Goal: Information Seeking & Learning: Check status

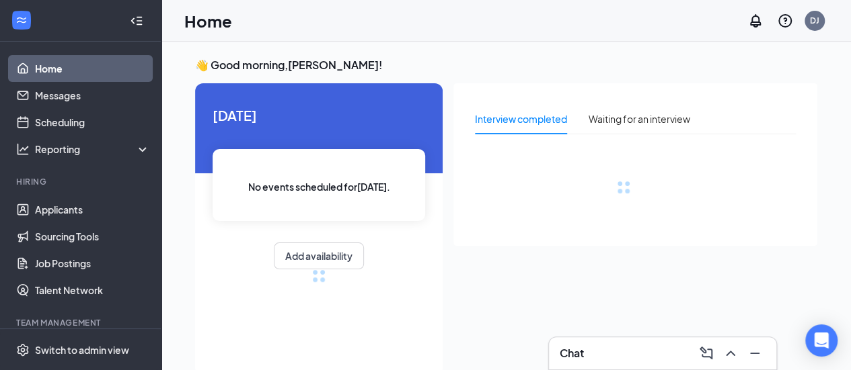
click at [402, 320] on div "[DATE] No events scheduled for [DATE] . Add availability" at bounding box center [318, 229] width 247 height 292
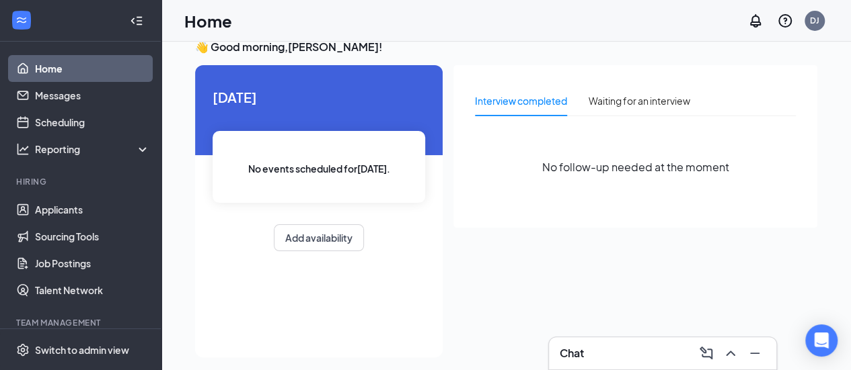
scroll to position [28, 0]
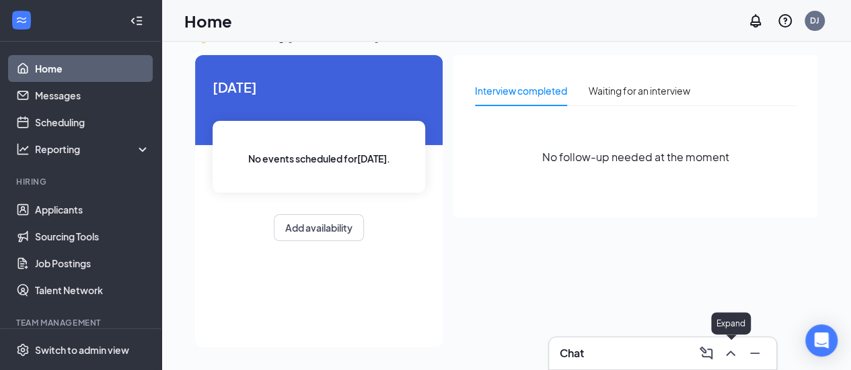
click at [734, 358] on icon "ChevronUp" at bounding box center [730, 354] width 16 height 16
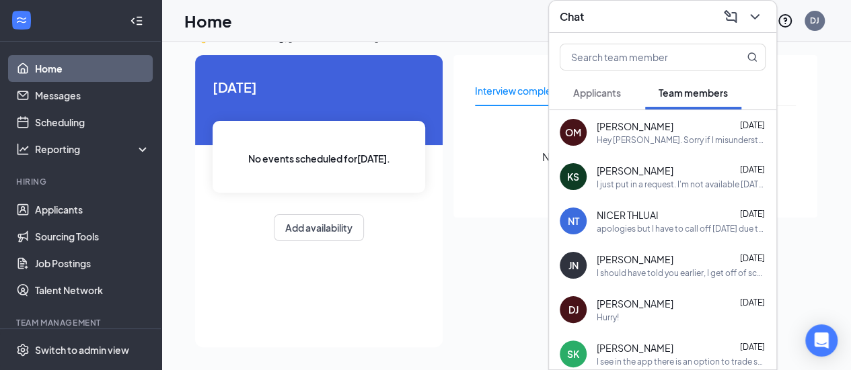
click at [636, 165] on span "[PERSON_NAME]" at bounding box center [634, 170] width 77 height 13
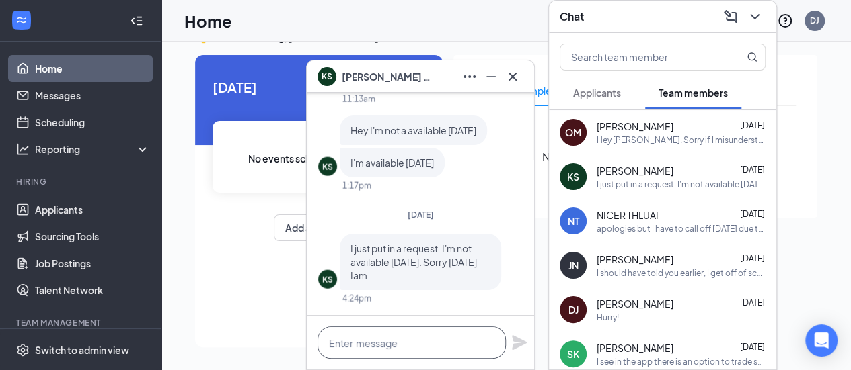
click at [450, 340] on textarea at bounding box center [411, 343] width 188 height 32
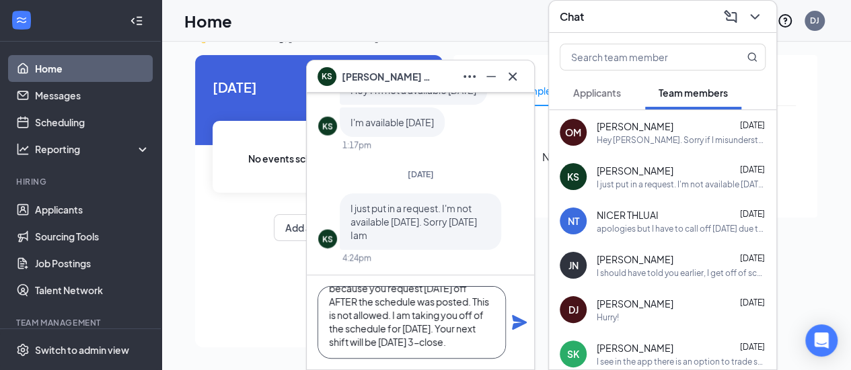
scroll to position [54, 0]
type textarea "So no show [DATE]? [PERSON_NAME] said you got your schedule mixed up? You shoul…"
click at [514, 320] on icon "Plane" at bounding box center [519, 322] width 15 height 15
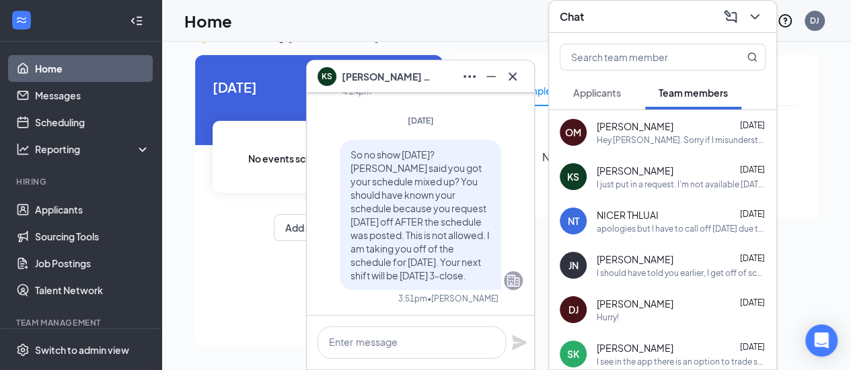
scroll to position [0, 0]
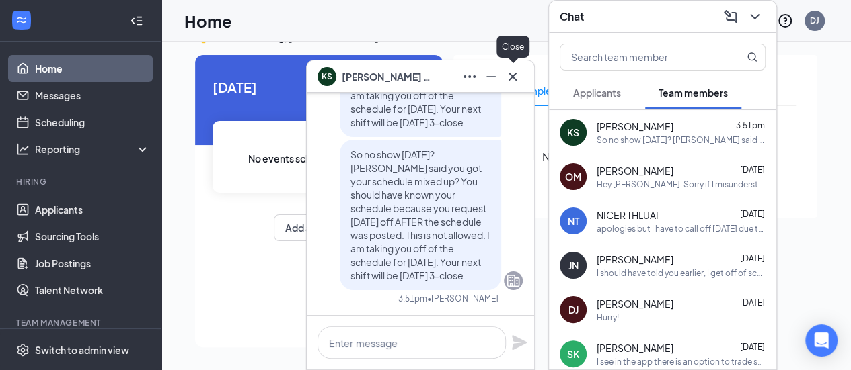
click at [516, 73] on icon "Cross" at bounding box center [512, 77] width 16 height 16
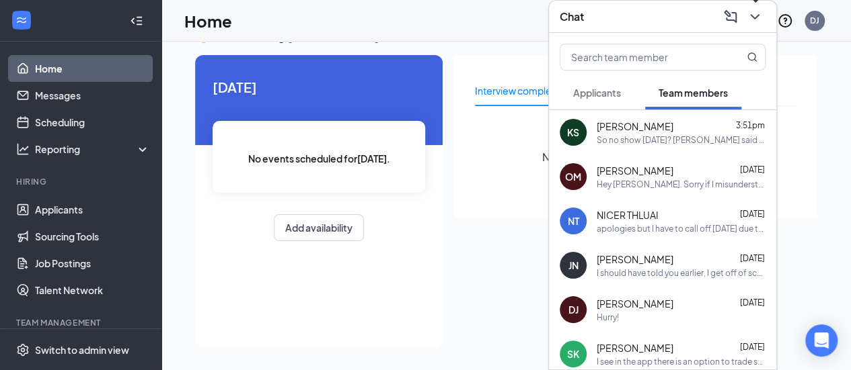
click at [757, 15] on icon "ChevronDown" at bounding box center [754, 16] width 9 height 5
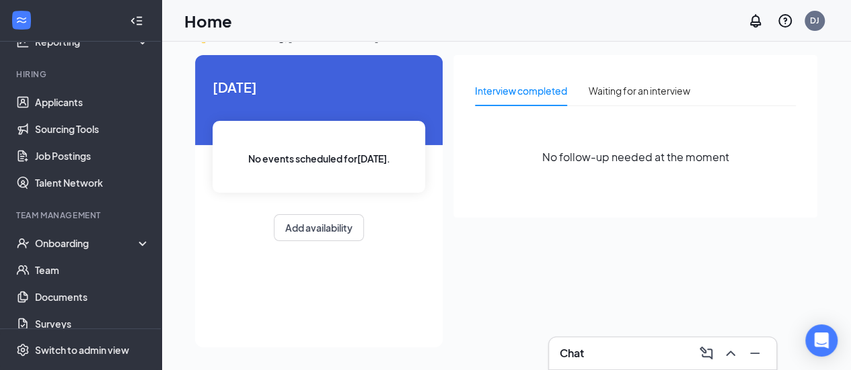
scroll to position [110, 0]
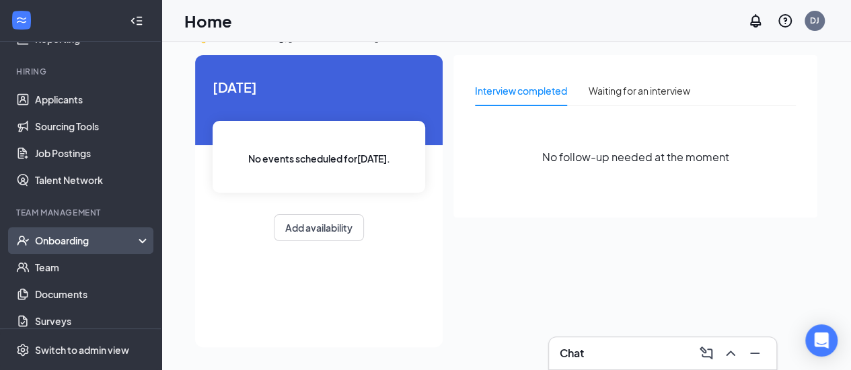
click at [82, 241] on div "Onboarding" at bounding box center [87, 240] width 104 height 13
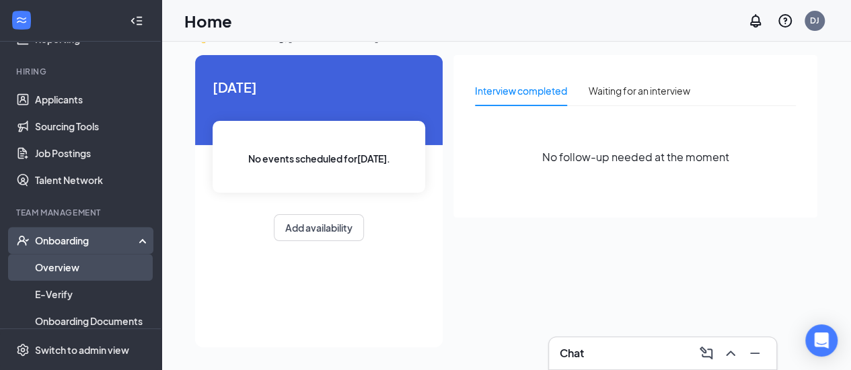
click at [85, 264] on link "Overview" at bounding box center [92, 267] width 115 height 27
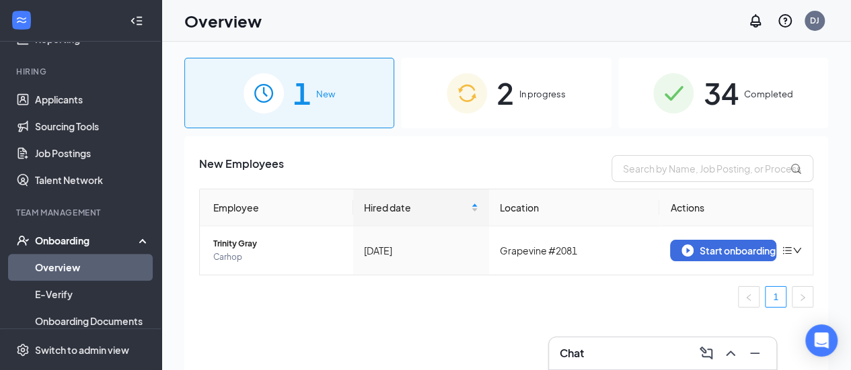
click at [698, 97] on div "34 Completed" at bounding box center [723, 93] width 210 height 71
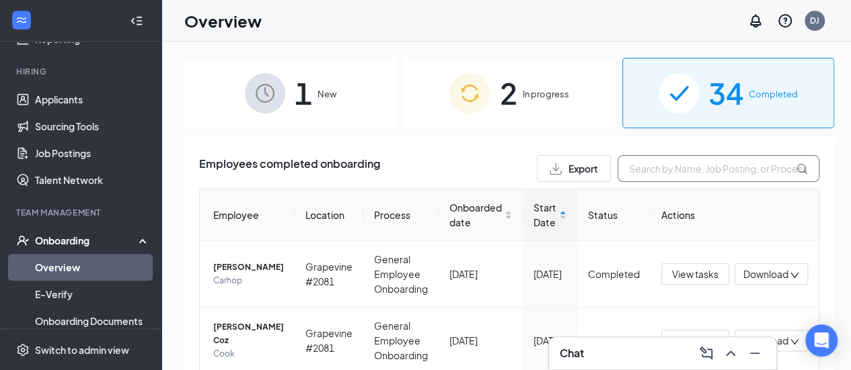
click at [666, 174] on input "text" at bounding box center [718, 168] width 202 height 27
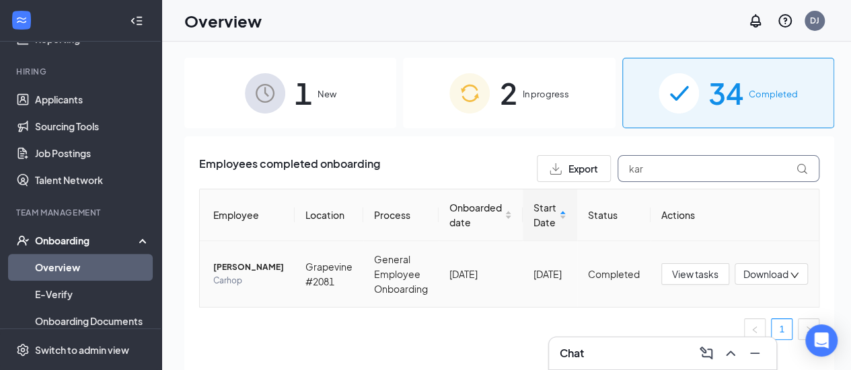
type input "kar"
click at [265, 270] on span "[PERSON_NAME]" at bounding box center [248, 267] width 71 height 13
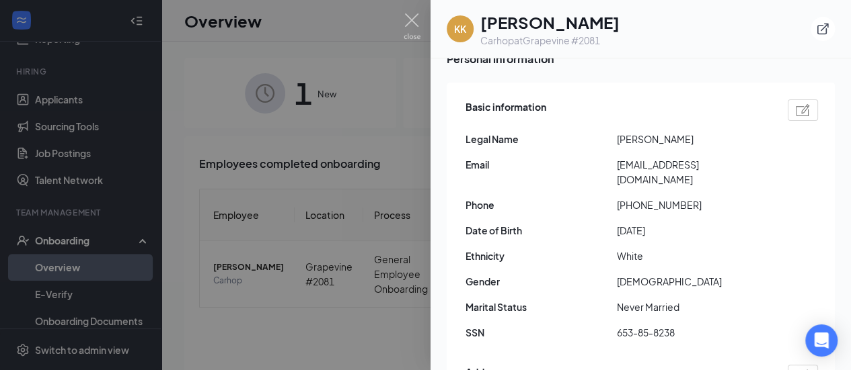
scroll to position [67, 0]
